Goal: Information Seeking & Learning: Find specific fact

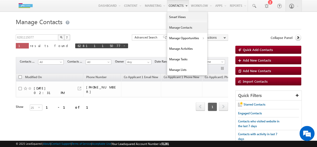
click at [178, 4] on link "Contacts" at bounding box center [178, 6] width 22 height 12
click at [191, 29] on link "Manage Contacts" at bounding box center [187, 27] width 40 height 11
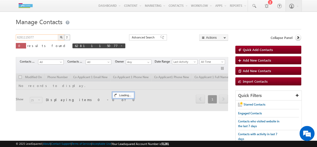
click at [47, 39] on input "6281115077" at bounding box center [37, 37] width 43 height 6
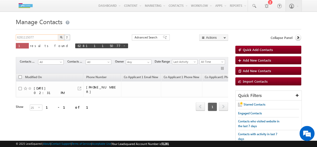
click at [43, 37] on input "6281115077" at bounding box center [37, 37] width 43 height 6
click at [60, 38] on img "button" at bounding box center [61, 37] width 3 height 3
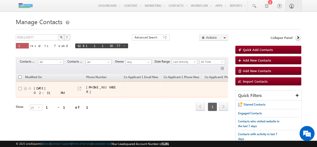
click at [49, 87] on div "08/28/2025 02:31 PM" at bounding box center [53, 90] width 38 height 9
click at [61, 86] on div "08/28/2025 02:31 PM" at bounding box center [53, 90] width 38 height 9
click at [25, 87] on span at bounding box center [26, 88] width 4 height 4
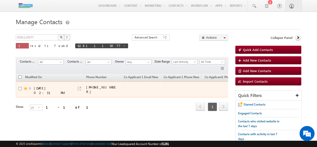
click at [25, 87] on span at bounding box center [26, 88] width 4 height 4
click at [36, 86] on div "08/28/2025 02:31 PM" at bounding box center [53, 90] width 38 height 9
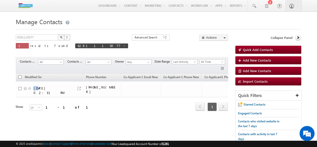
scroll to position [0, 1]
click at [52, 104] on div "Show 25 select 25" at bounding box center [41, 107] width 53 height 7
click at [53, 104] on div "Show 25 select 25" at bounding box center [41, 107] width 53 height 7
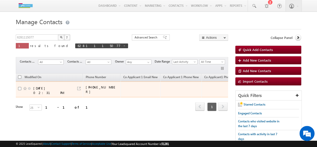
click at [79, 90] on div "08/28/2025 02:31 PM" at bounding box center [49, 90] width 63 height 9
click at [59, 89] on div "08/28/2025 02:31 PM" at bounding box center [49, 90] width 63 height 9
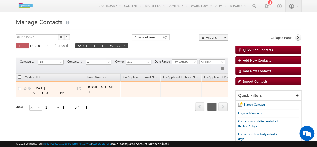
click at [20, 87] on input "checkbox" at bounding box center [19, 88] width 3 height 3
checkbox input "true"
click at [20, 87] on input "checkbox" at bounding box center [19, 88] width 3 height 3
checkbox input "false"
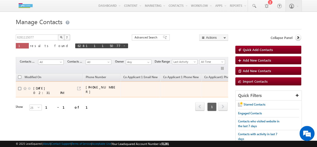
checkbox input "false"
click at [136, 83] on td at bounding box center [141, 89] width 40 height 16
click at [100, 86] on div "+91-6281115077" at bounding box center [102, 89] width 33 height 9
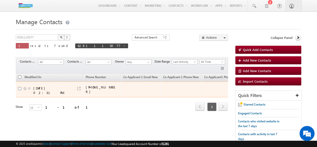
click at [44, 86] on div "08/28/2025 02:31 PM" at bounding box center [52, 90] width 38 height 9
click at [51, 88] on div "08/28/2025 02:31 PM" at bounding box center [49, 90] width 63 height 9
click at [78, 86] on link at bounding box center [79, 88] width 4 height 4
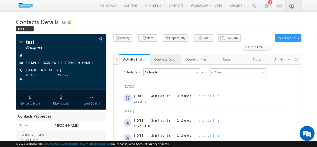
click at [167, 56] on div "Contacts Details" at bounding box center [165, 59] width 22 height 6
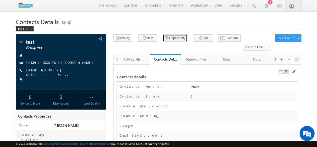
click at [168, 39] on button "Opportunity" at bounding box center [175, 37] width 25 height 7
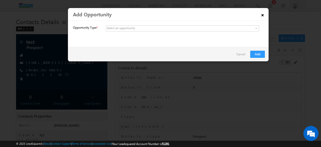
click at [261, 12] on link "×" at bounding box center [262, 14] width 9 height 9
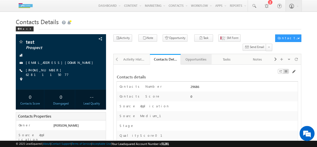
click at [198, 56] on div "Opportunities" at bounding box center [196, 59] width 22 height 6
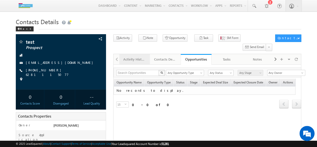
click at [141, 56] on div "Activity History" at bounding box center [134, 59] width 22 height 6
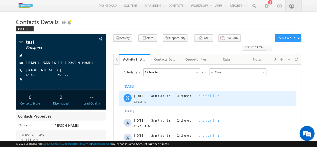
click at [198, 95] on span "details" at bounding box center [209, 95] width 23 height 4
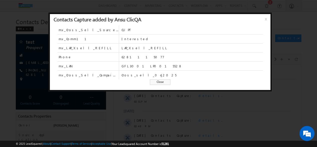
click at [266, 22] on span "x" at bounding box center [267, 20] width 4 height 9
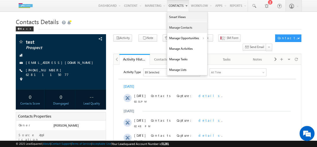
click at [182, 29] on link "Manage Contacts" at bounding box center [187, 27] width 40 height 11
click at [181, 27] on link "Manage Contacts" at bounding box center [187, 27] width 40 height 11
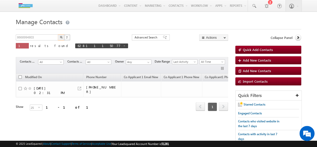
type input "8668994803"
click at [60, 38] on img "button" at bounding box center [61, 37] width 3 height 3
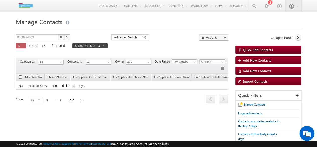
click at [60, 38] on img "button" at bounding box center [61, 37] width 3 height 3
type input "6281115077"
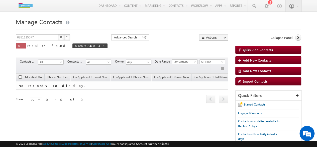
click at [60, 38] on img "button" at bounding box center [61, 37] width 3 height 3
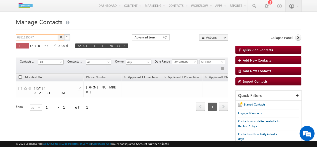
click at [43, 38] on input "6281115077" at bounding box center [37, 37] width 43 height 6
type input "8668994803"
click at [58, 34] on button "button" at bounding box center [61, 37] width 7 height 6
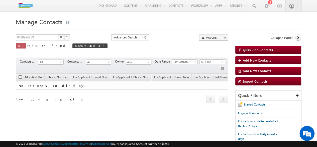
click at [62, 37] on img "button" at bounding box center [61, 37] width 3 height 3
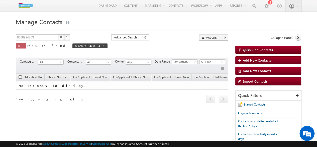
click at [62, 37] on img "button" at bounding box center [61, 37] width 3 height 3
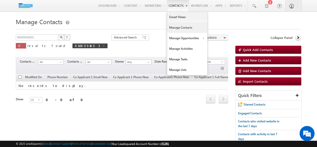
click at [187, 29] on link "Manage Contacts" at bounding box center [187, 27] width 40 height 11
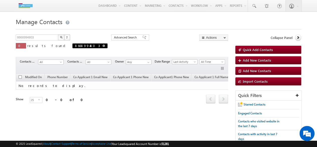
click at [102, 46] on span at bounding box center [103, 45] width 3 height 3
type input "Search Contacts"
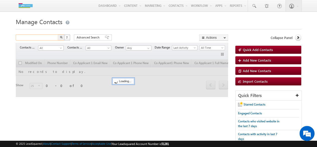
click at [39, 39] on input "text" at bounding box center [37, 37] width 43 height 6
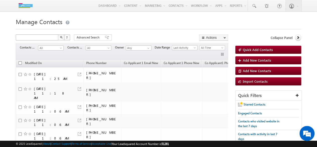
type input "Search Contacts"
click at [47, 37] on input "text" at bounding box center [37, 37] width 43 height 6
type input "8668994803"
click at [60, 38] on img "button" at bounding box center [61, 37] width 3 height 3
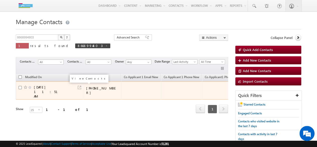
click at [79, 87] on link at bounding box center [80, 87] width 4 height 4
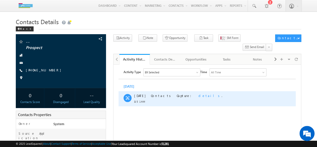
click at [198, 94] on span "details" at bounding box center [209, 95] width 23 height 4
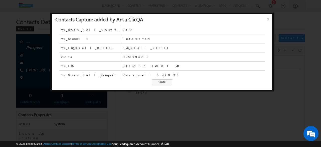
click at [165, 81] on span "Close" at bounding box center [162, 82] width 21 height 6
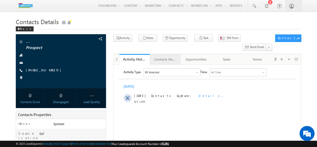
click at [167, 56] on div "Contacts Details" at bounding box center [165, 59] width 22 height 6
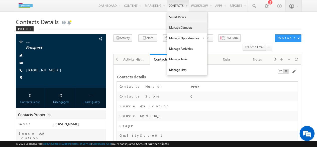
click at [178, 29] on link "Manage Contacts" at bounding box center [187, 27] width 40 height 11
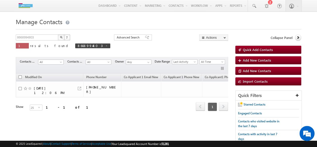
click at [60, 39] on button "button" at bounding box center [61, 37] width 7 height 6
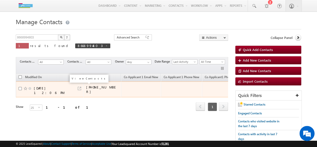
click at [81, 86] on link at bounding box center [80, 88] width 4 height 4
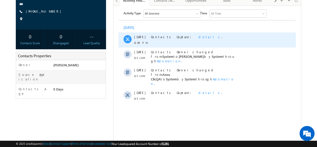
click at [198, 38] on span "details" at bounding box center [209, 37] width 23 height 4
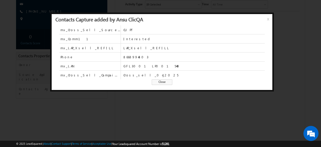
click at [268, 18] on span "x" at bounding box center [269, 20] width 4 height 9
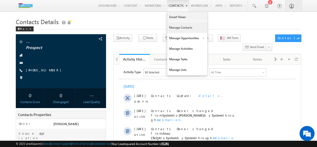
click at [187, 29] on link "Manage Contacts" at bounding box center [187, 27] width 40 height 11
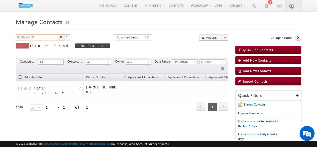
click at [45, 39] on input "8668994803" at bounding box center [37, 37] width 43 height 6
paste input "446221106"
type input "8446221106"
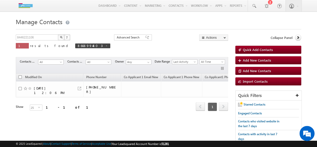
click at [60, 37] on img "button" at bounding box center [61, 37] width 3 height 3
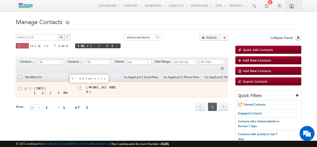
click at [80, 86] on link at bounding box center [80, 88] width 4 height 4
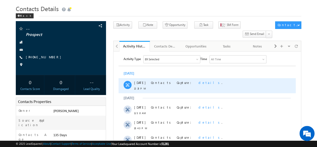
scroll to position [13, 0]
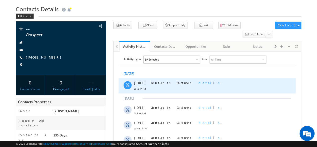
click at [198, 82] on span "details" at bounding box center [209, 82] width 23 height 4
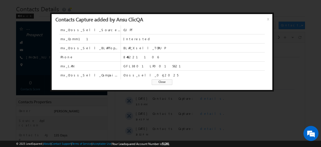
click at [267, 18] on span "x" at bounding box center [269, 20] width 4 height 9
